Goal: Contribute content: Contribute content

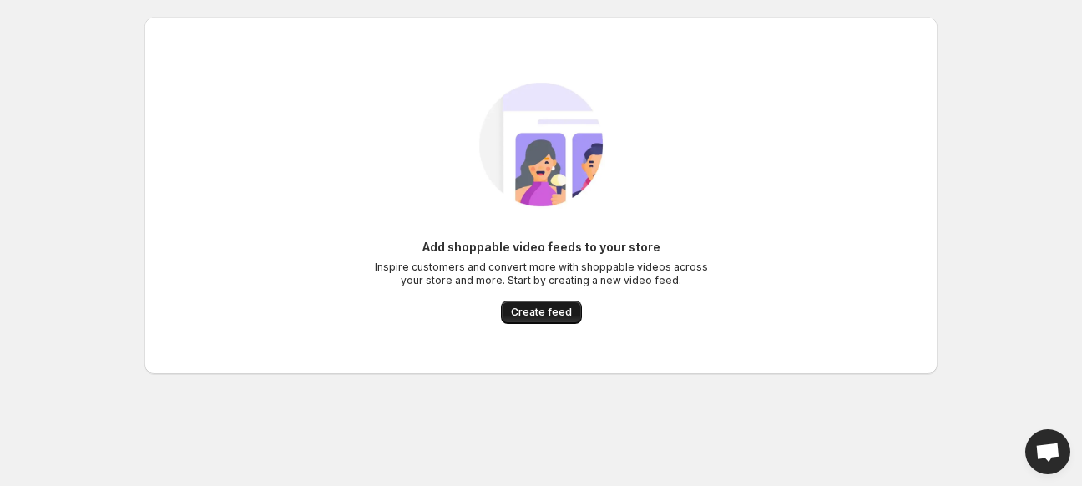
click at [520, 310] on span "Create feed" at bounding box center [541, 312] width 61 height 13
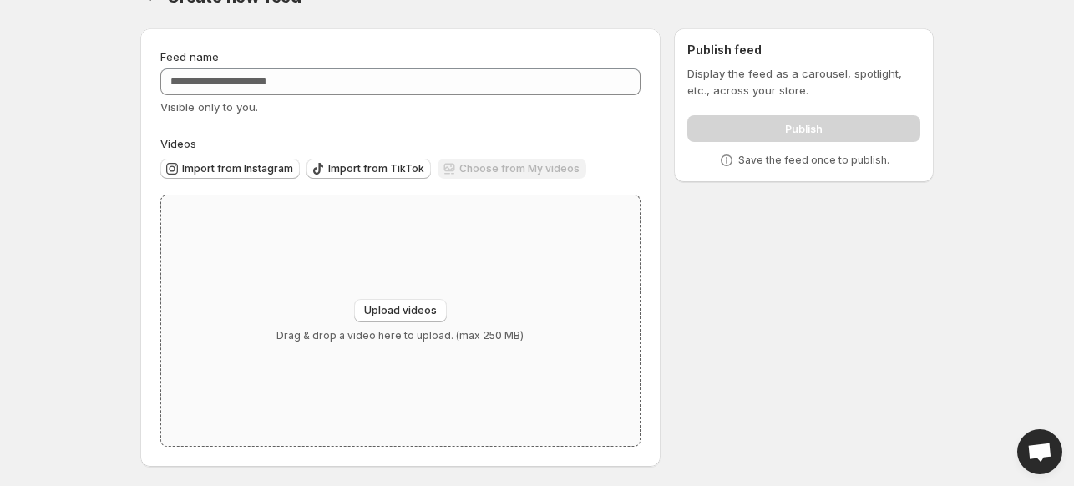
scroll to position [33, 0]
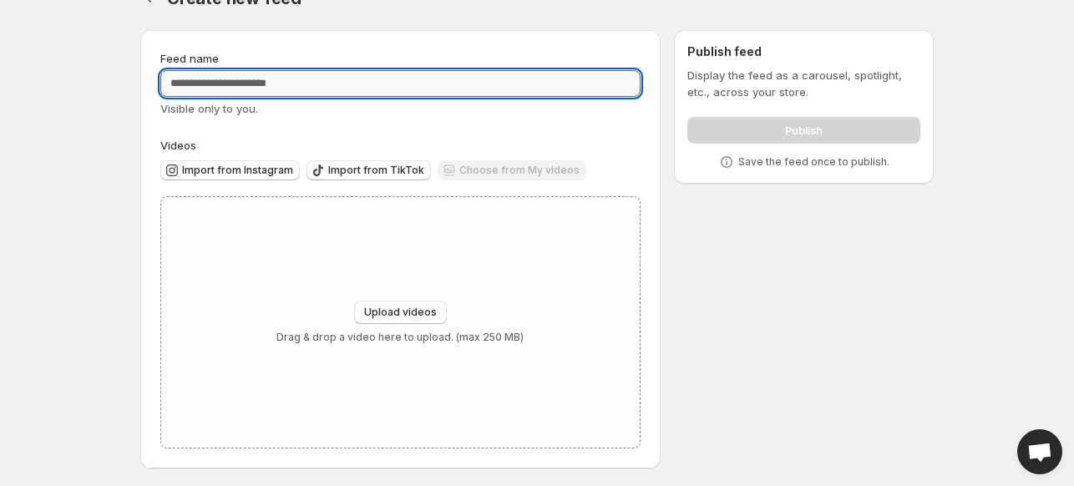
click at [389, 89] on input "Feed name" at bounding box center [400, 83] width 480 height 27
type input "**********"
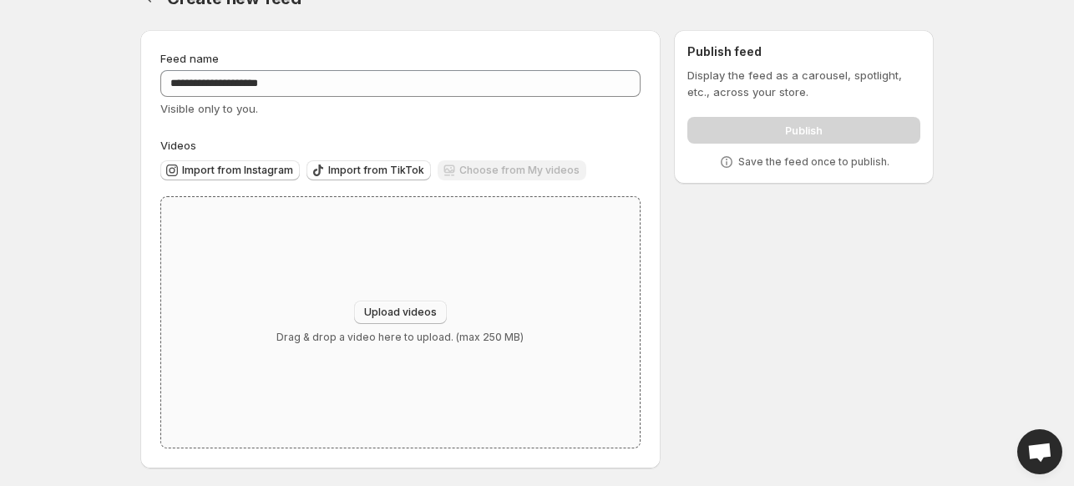
drag, startPoint x: 484, startPoint y: 176, endPoint x: 408, endPoint y: 307, distance: 151.5
click at [408, 307] on div "Videos Import from Instagram Import from TikTok Choose from My videos Upload vi…" at bounding box center [400, 293] width 480 height 312
click at [408, 307] on span "Upload videos" at bounding box center [400, 312] width 73 height 13
type input "**********"
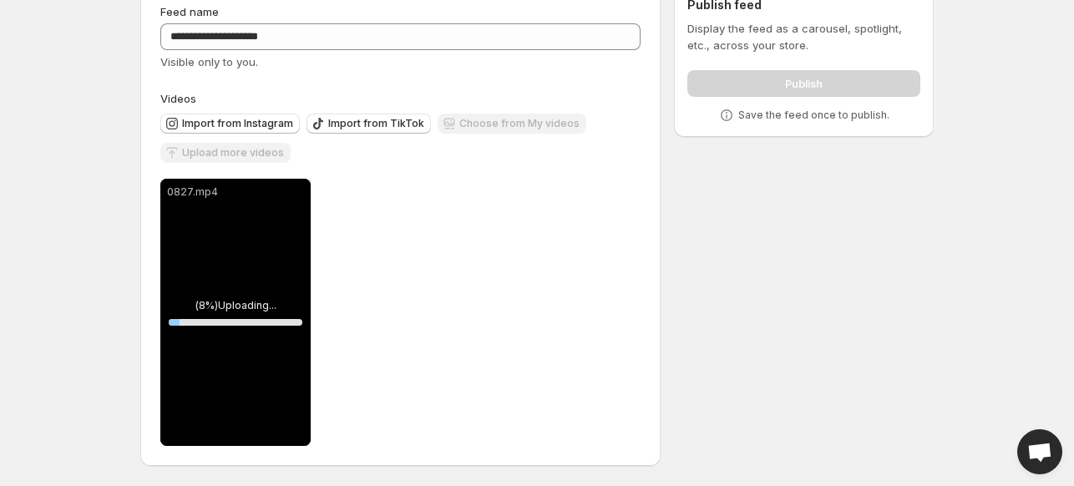
scroll to position [79, 0]
click at [214, 269] on div "0827.mp4" at bounding box center [235, 313] width 150 height 267
click at [287, 276] on div "0827.mp4" at bounding box center [235, 313] width 150 height 267
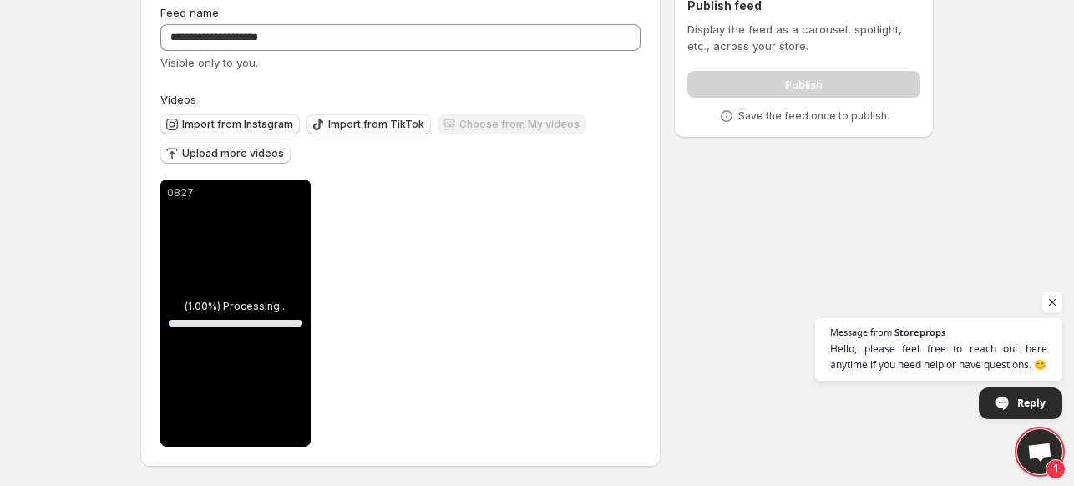
click at [254, 281] on div "0827" at bounding box center [235, 313] width 150 height 267
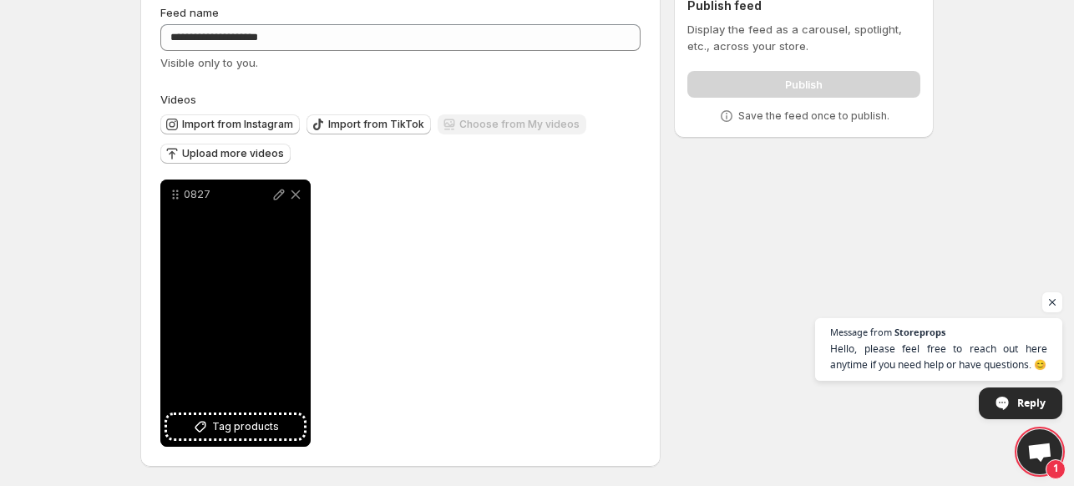
click at [221, 271] on div "0827" at bounding box center [235, 313] width 150 height 267
click at [245, 427] on span "Tag products" at bounding box center [245, 426] width 67 height 17
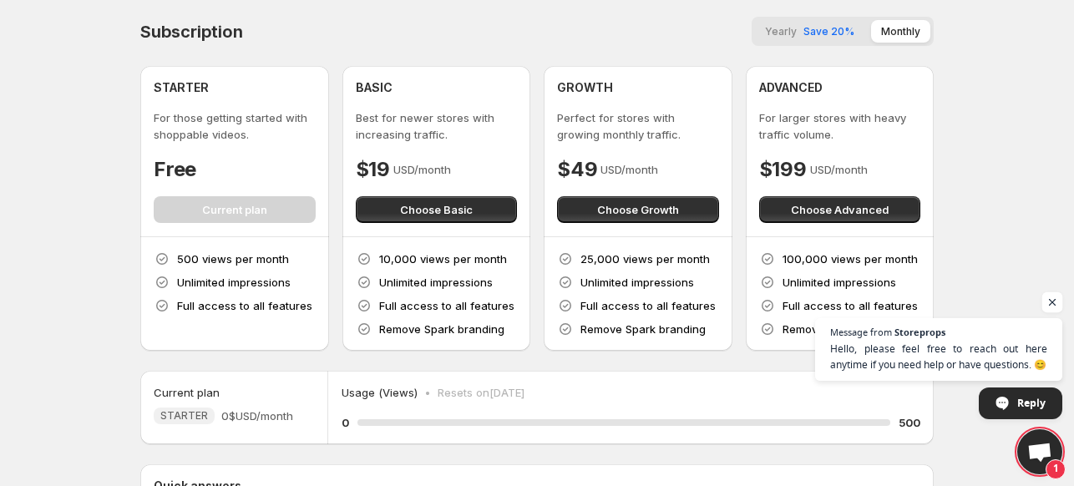
click at [1056, 300] on span "Open chat" at bounding box center [1052, 302] width 21 height 21
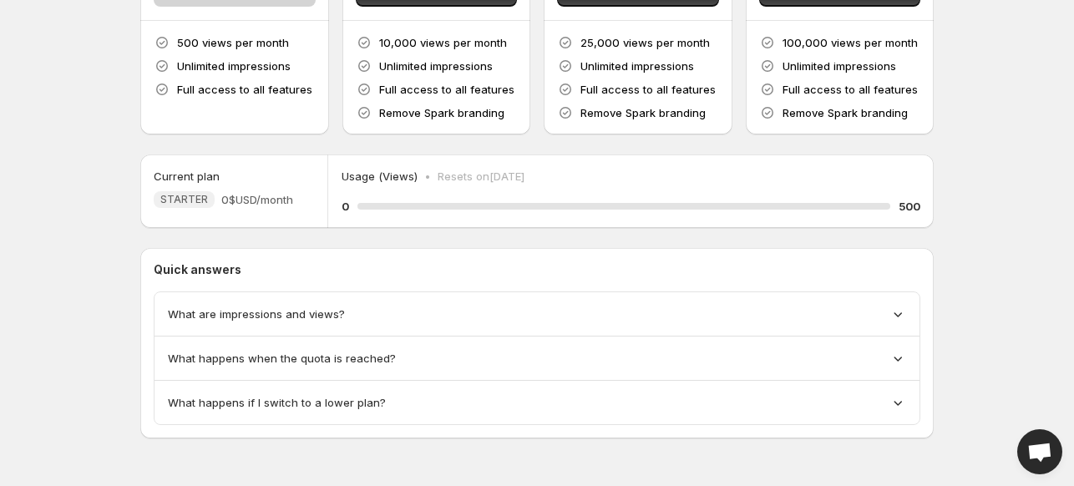
scroll to position [215, 0]
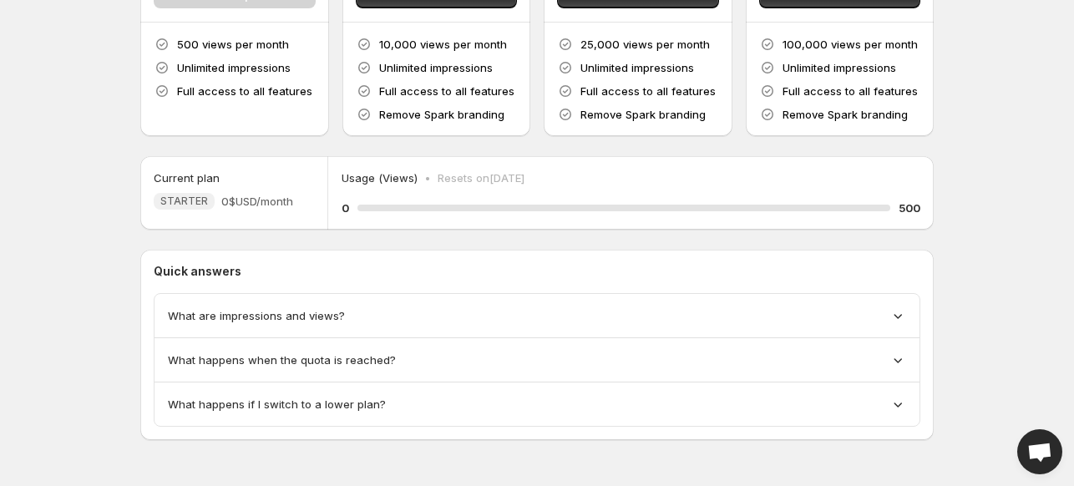
click at [661, 312] on div "What are impressions and views?" at bounding box center [537, 315] width 738 height 17
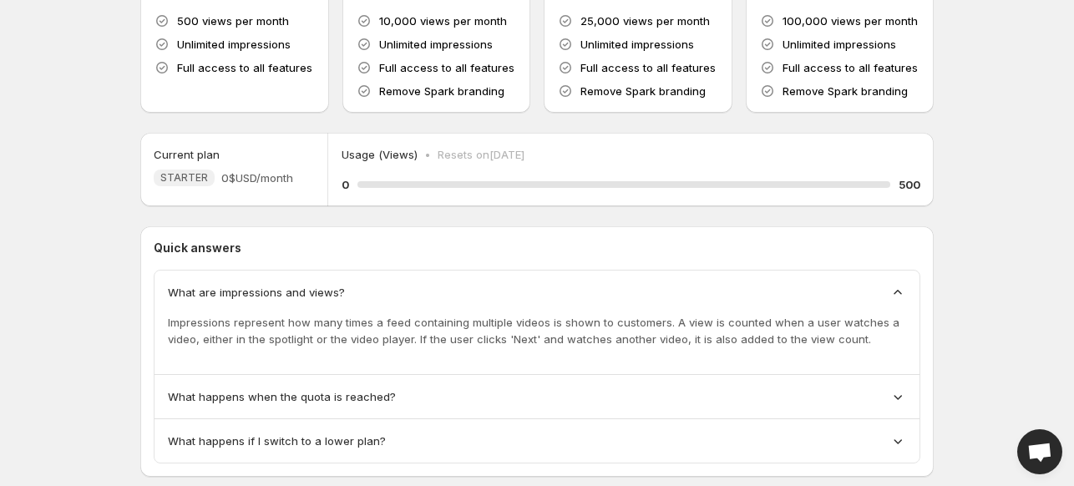
scroll to position [276, 0]
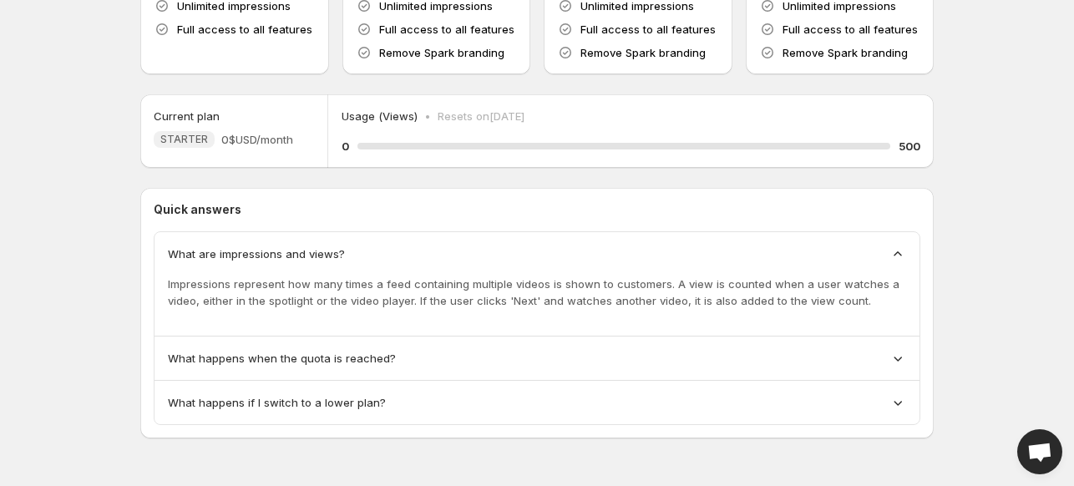
click at [431, 255] on div "What are impressions and views?" at bounding box center [537, 254] width 738 height 17
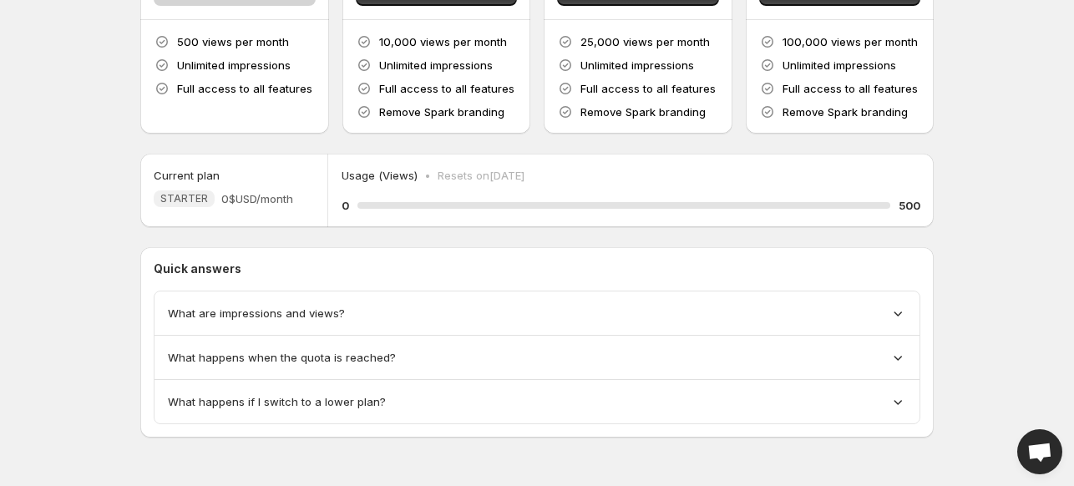
scroll to position [216, 0]
click at [346, 362] on span "What happens when the quota is reached?" at bounding box center [282, 358] width 228 height 17
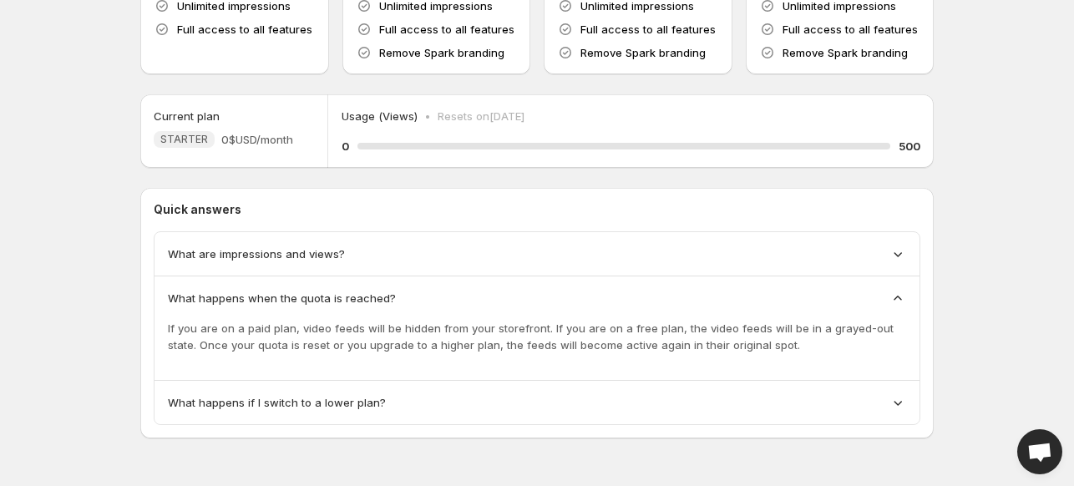
click at [621, 290] on div "What happens when the quota is reached?" at bounding box center [537, 298] width 738 height 17
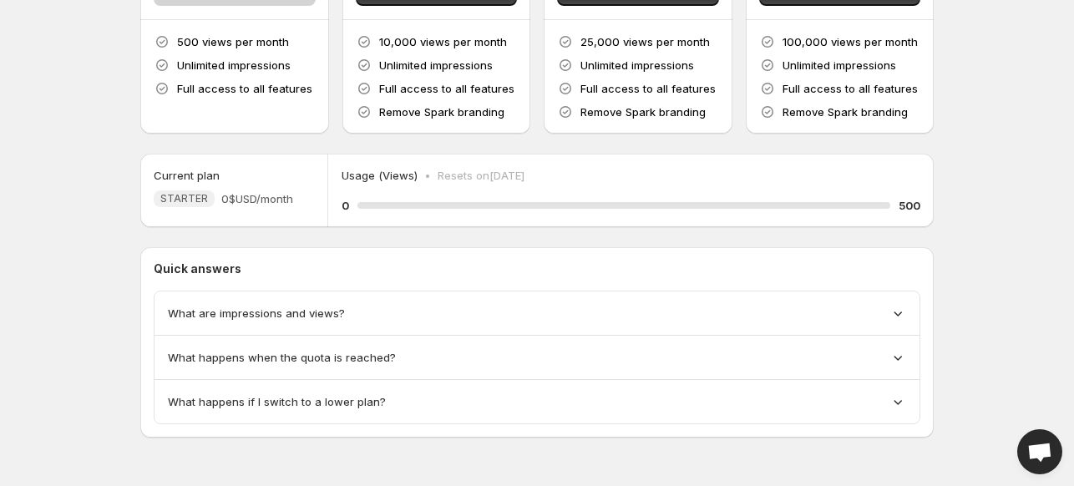
scroll to position [216, 0]
click at [432, 394] on div "What happens if I switch to a lower plan?" at bounding box center [537, 402] width 738 height 17
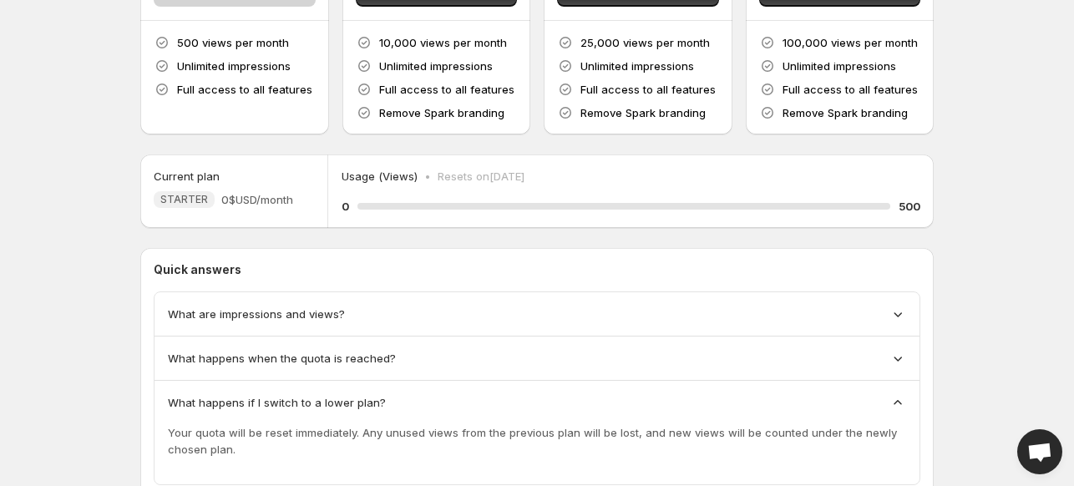
scroll to position [276, 0]
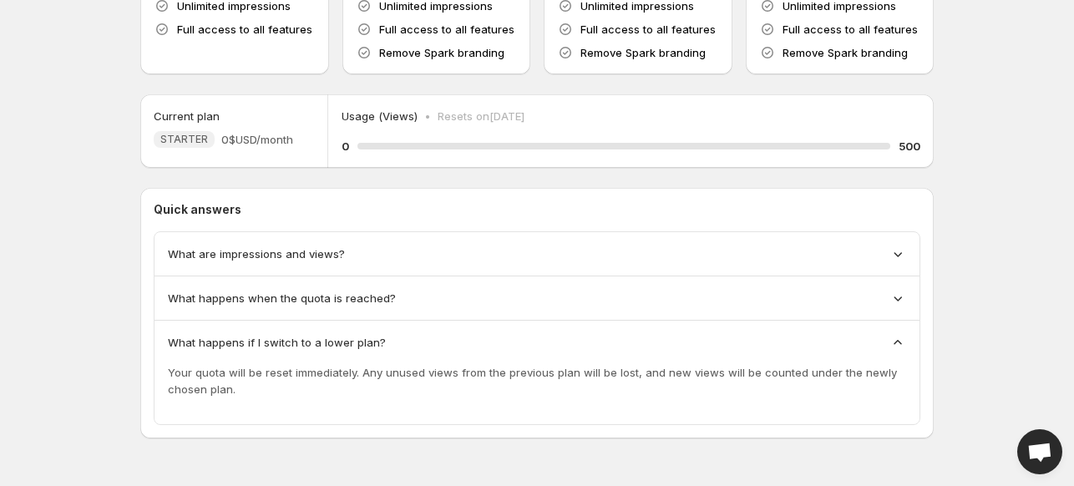
click at [524, 338] on div "What happens if I switch to a lower plan?" at bounding box center [537, 342] width 738 height 17
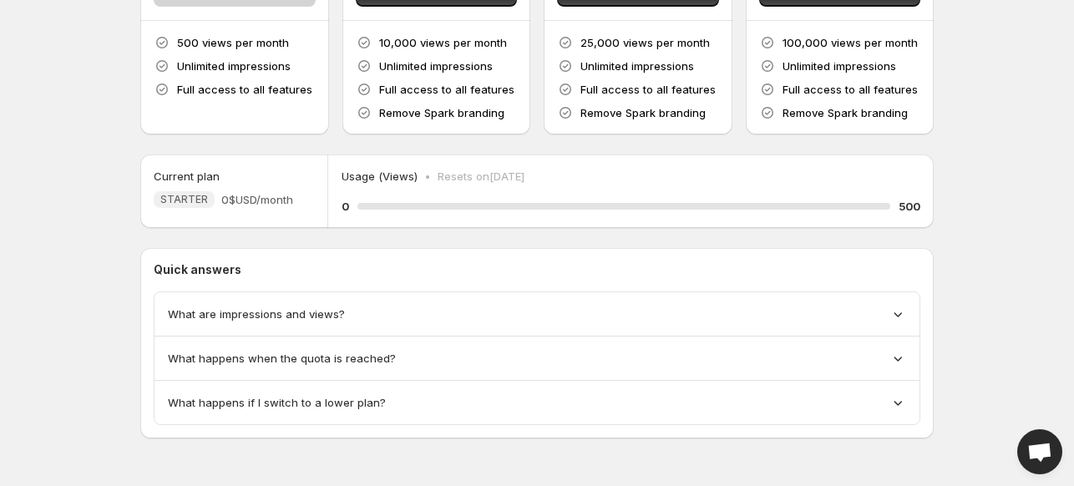
scroll to position [0, 0]
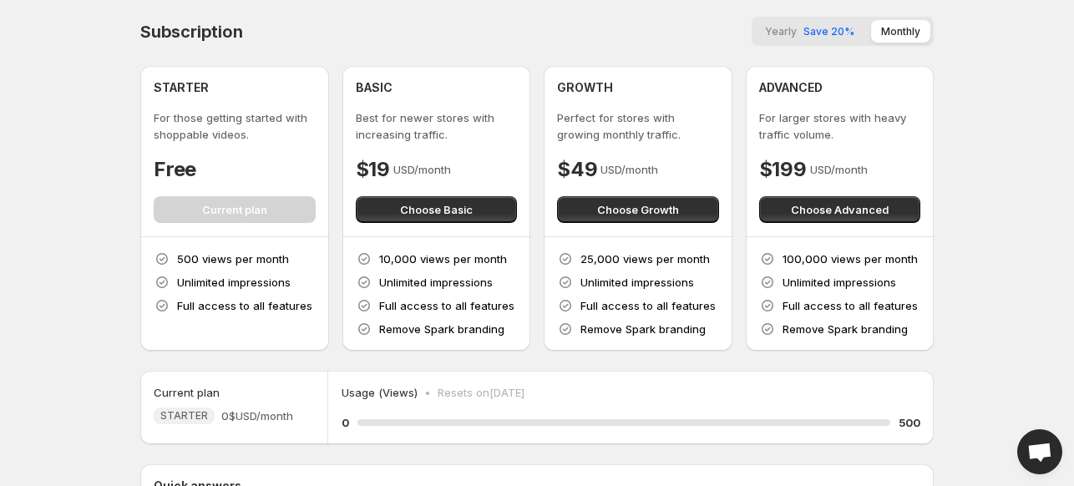
click at [797, 27] on span "Yearly" at bounding box center [781, 31] width 32 height 13
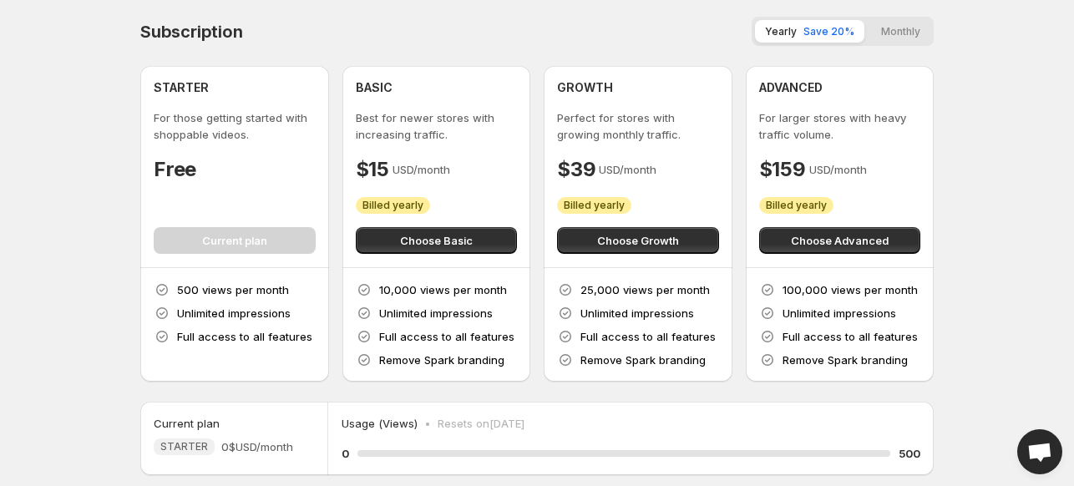
click at [889, 31] on button "Monthly" at bounding box center [900, 31] width 59 height 23
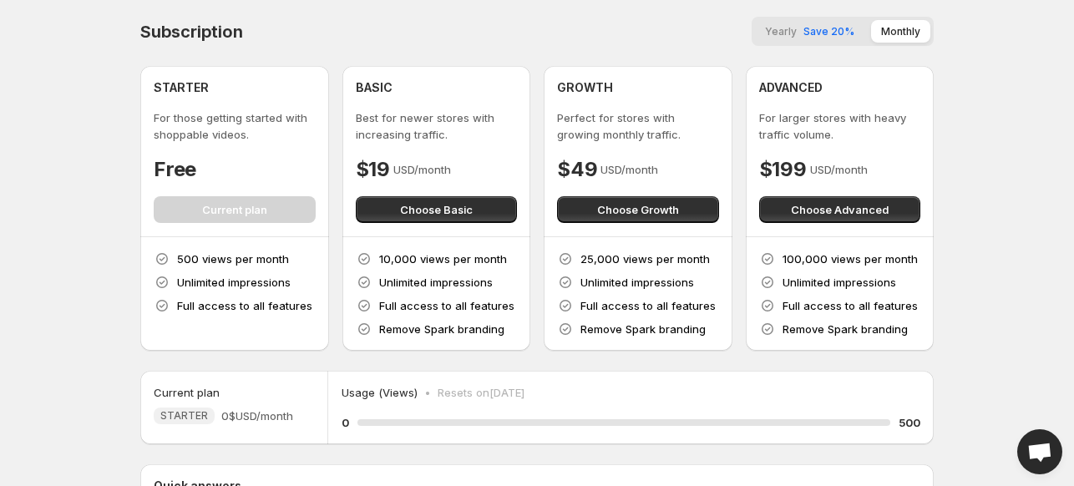
click at [775, 33] on span "Yearly" at bounding box center [781, 31] width 32 height 13
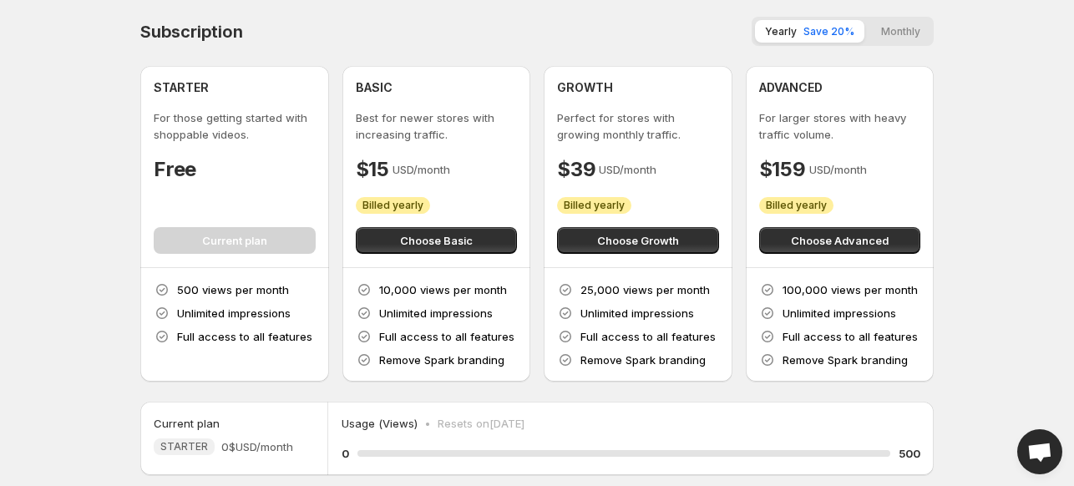
click at [889, 28] on button "Monthly" at bounding box center [900, 31] width 59 height 23
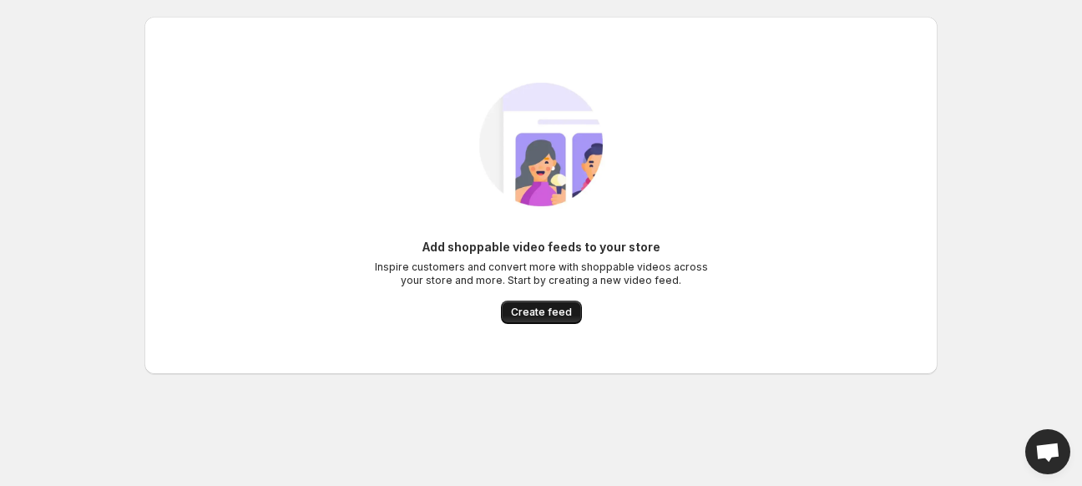
click at [524, 311] on span "Create feed" at bounding box center [541, 312] width 61 height 13
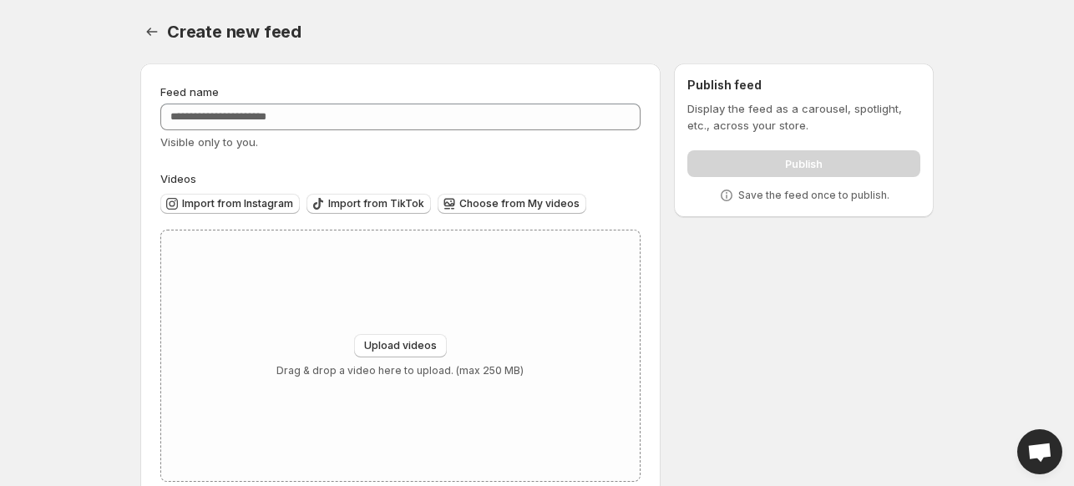
click at [524, 311] on div "Upload videos Drag & drop a video here to upload. (max 250 MB)" at bounding box center [400, 355] width 479 height 251
type input "**********"
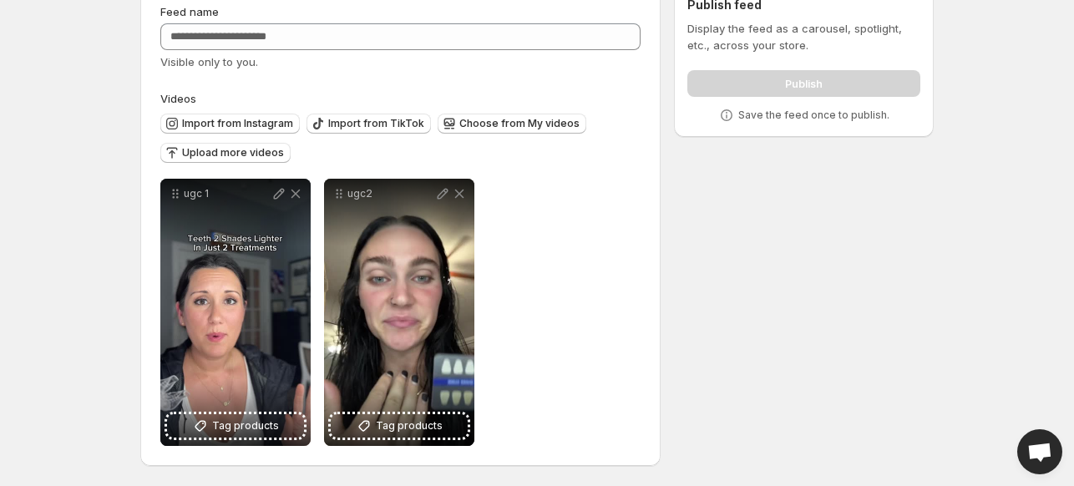
scroll to position [78, 0]
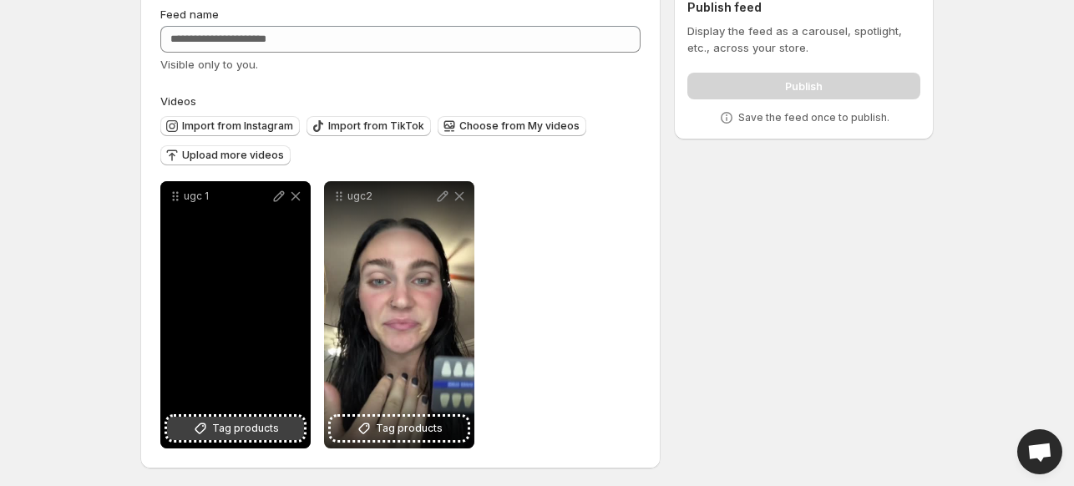
click at [244, 431] on span "Tag products" at bounding box center [245, 428] width 67 height 17
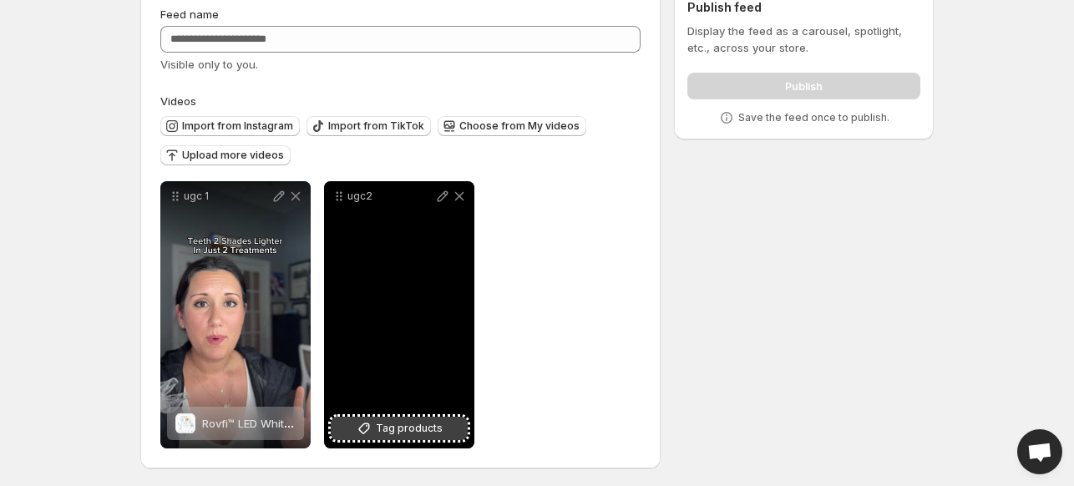
click at [408, 420] on span "Tag products" at bounding box center [409, 428] width 67 height 17
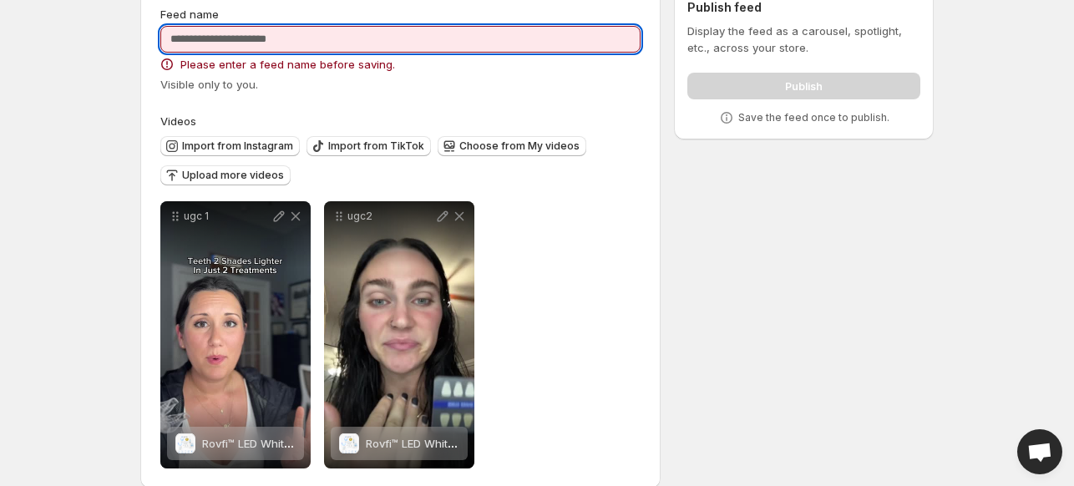
click at [256, 46] on input "Feed name" at bounding box center [400, 39] width 480 height 27
type input "*"
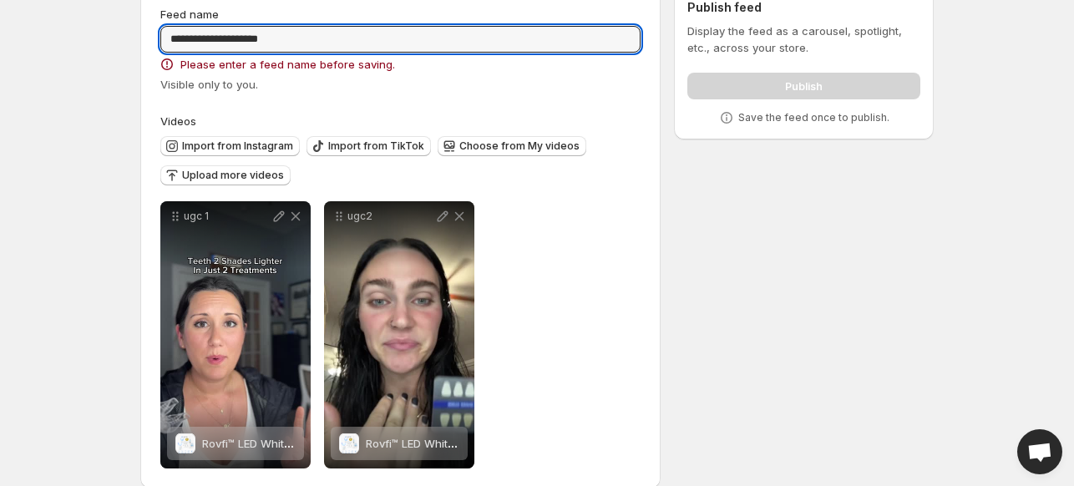
type input "**********"
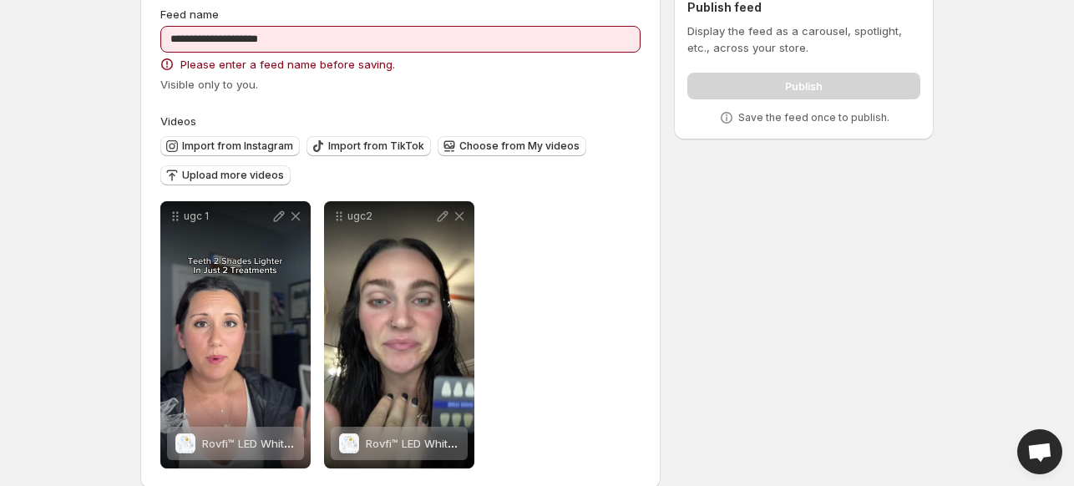
scroll to position [0, 0]
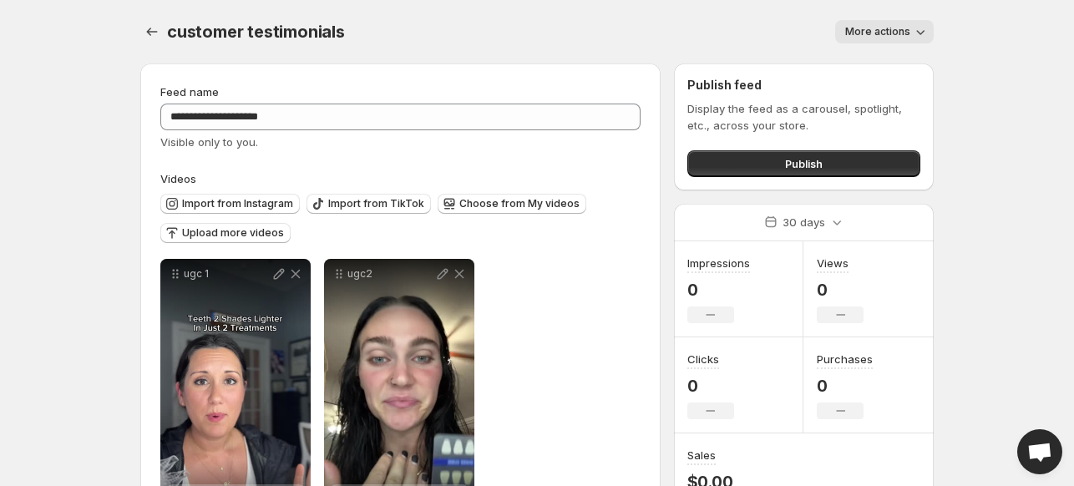
click at [912, 20] on button "More actions" at bounding box center [884, 31] width 99 height 23
click at [866, 163] on button "Publish" at bounding box center [803, 163] width 233 height 27
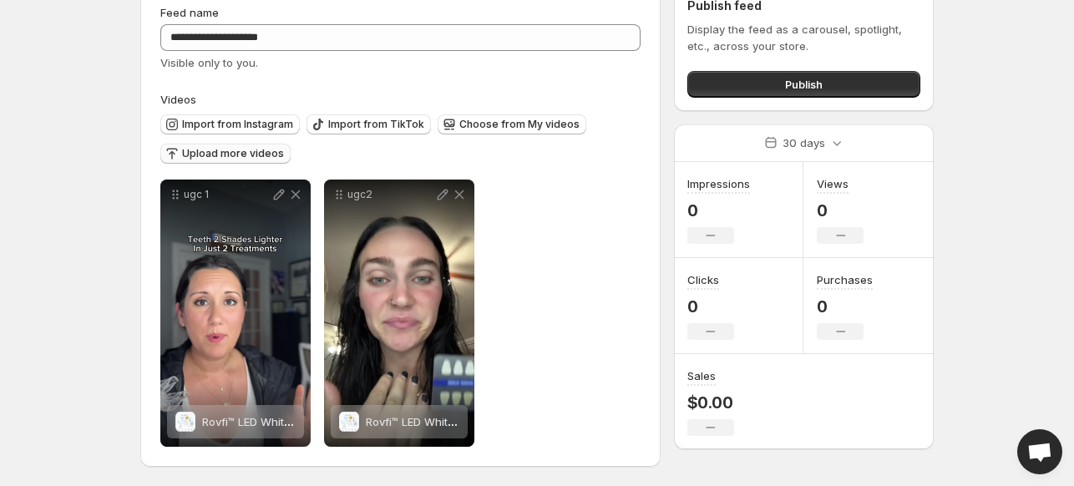
click at [210, 146] on button "Upload more videos" at bounding box center [225, 154] width 130 height 20
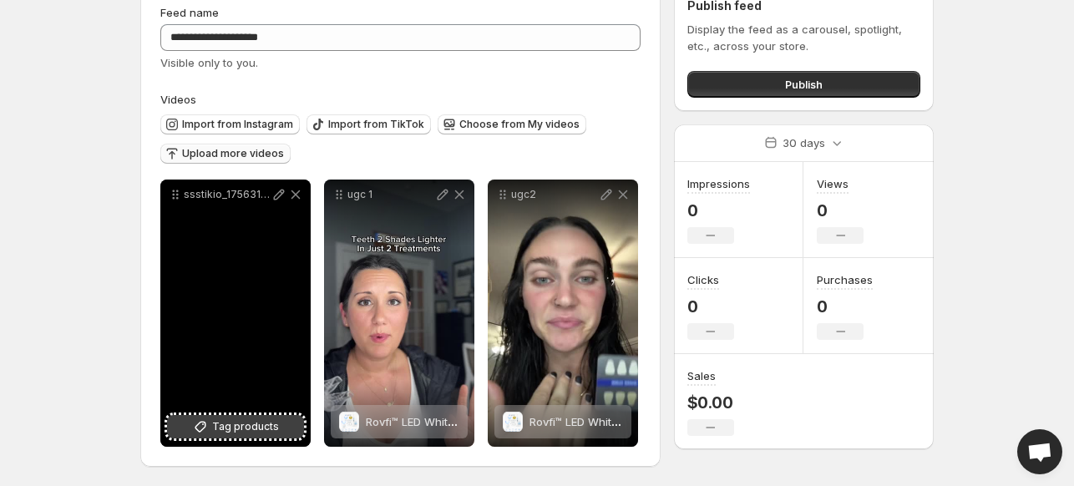
click at [232, 431] on span "Tag products" at bounding box center [245, 426] width 67 height 17
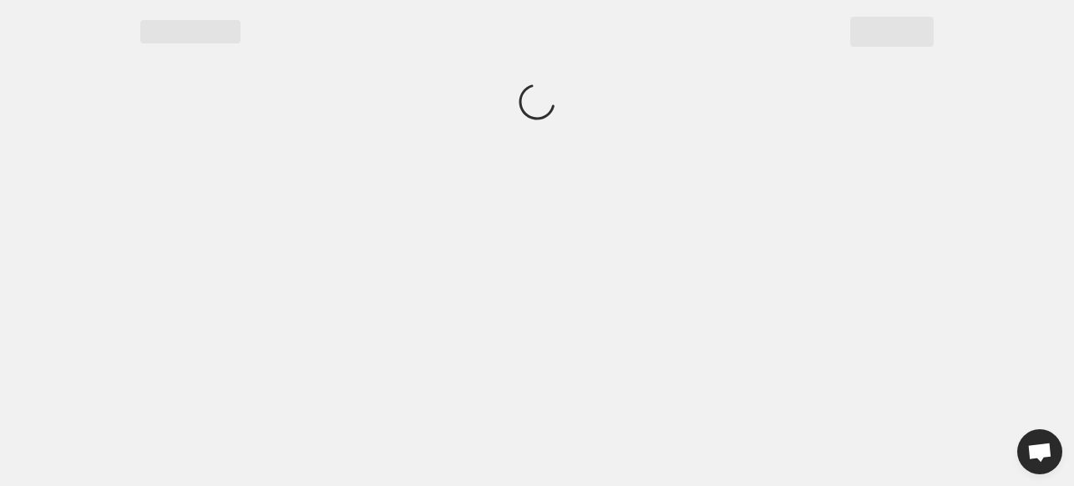
scroll to position [0, 0]
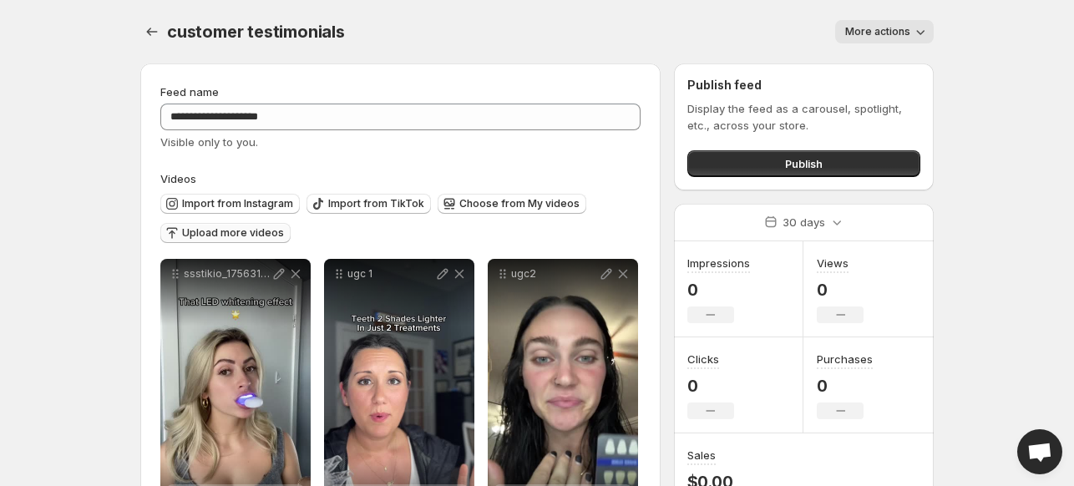
click at [247, 235] on span "Upload more videos" at bounding box center [233, 232] width 102 height 13
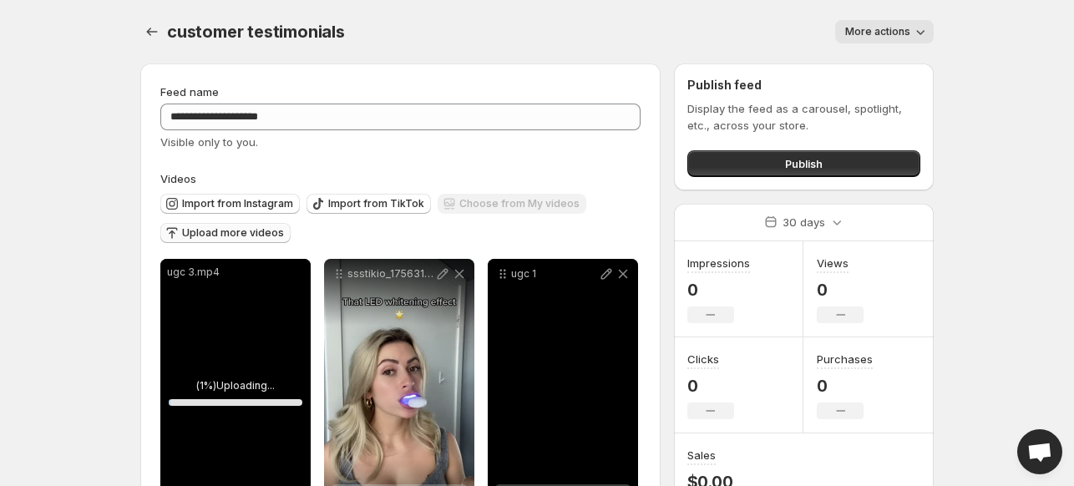
scroll to position [239, 0]
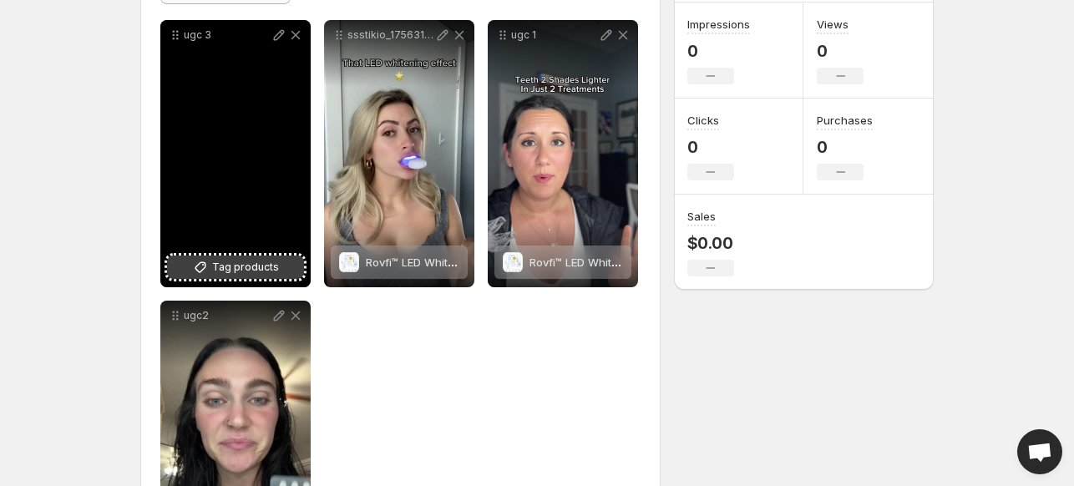
click at [228, 266] on span "Tag products" at bounding box center [245, 267] width 67 height 17
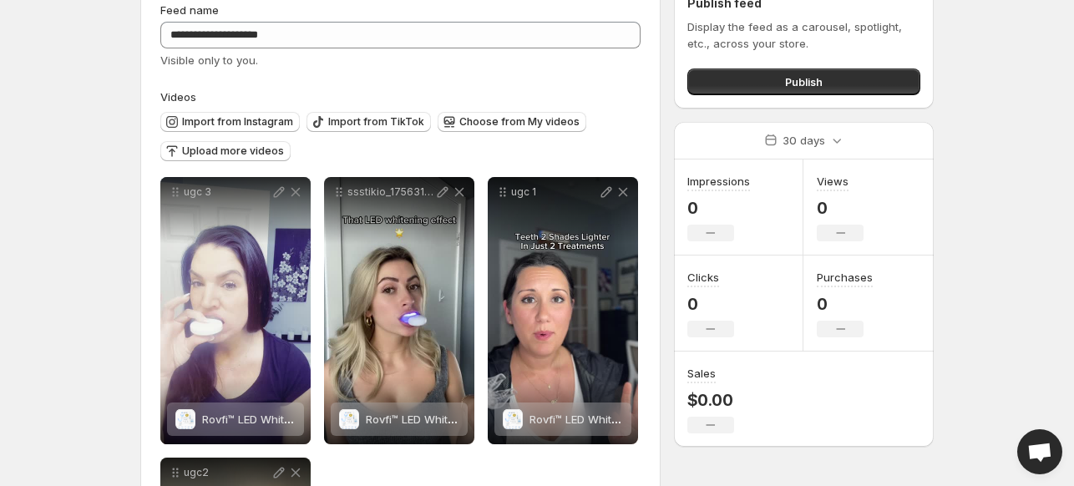
scroll to position [80, 0]
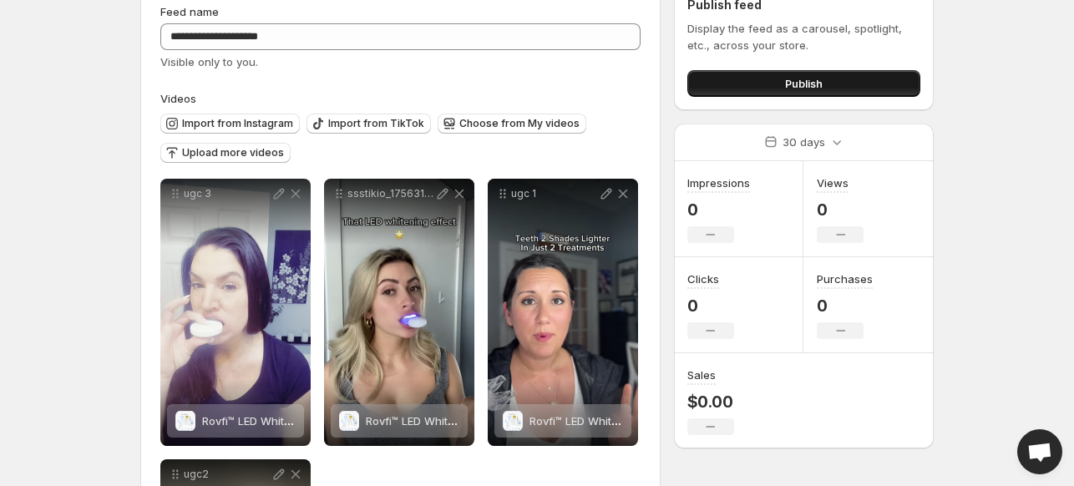
click at [844, 75] on button "Publish" at bounding box center [803, 83] width 233 height 27
